Goal: Use online tool/utility: Utilize a website feature to perform a specific function

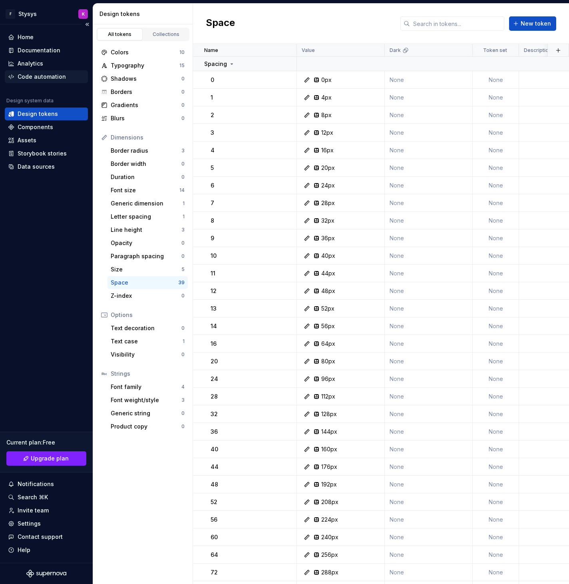
click at [46, 77] on div "Code automation" at bounding box center [42, 77] width 48 height 8
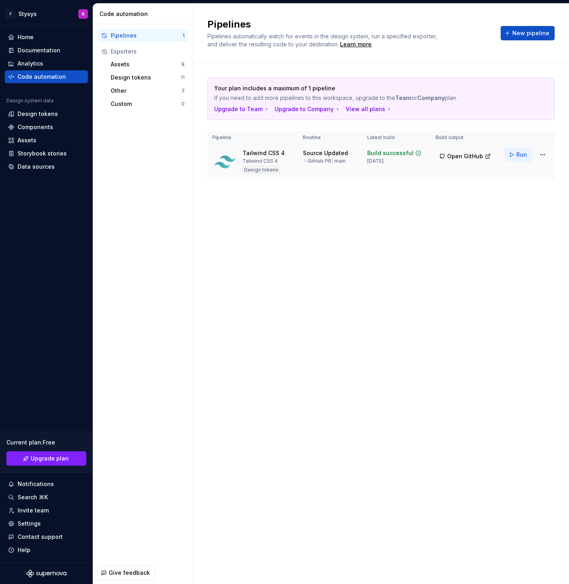
click at [260, 154] on button "Run" at bounding box center [519, 155] width 28 height 14
click at [260, 159] on span "Open GitHub" at bounding box center [465, 156] width 36 height 8
click at [260, 157] on span "Run" at bounding box center [522, 155] width 11 height 8
click at [260, 156] on span "Open GitHub" at bounding box center [465, 156] width 36 height 8
